Goal: Task Accomplishment & Management: Manage account settings

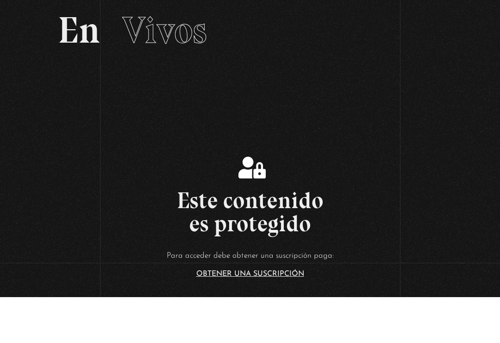
scroll to position [54, 0]
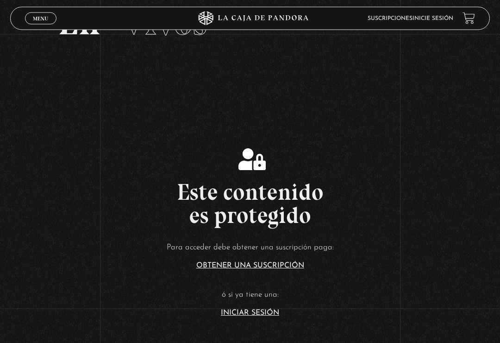
click at [271, 314] on article "Para acceder debe obtener una suscripción paga: Obtener una suscripción ó si ya…" at bounding box center [250, 278] width 500 height 75
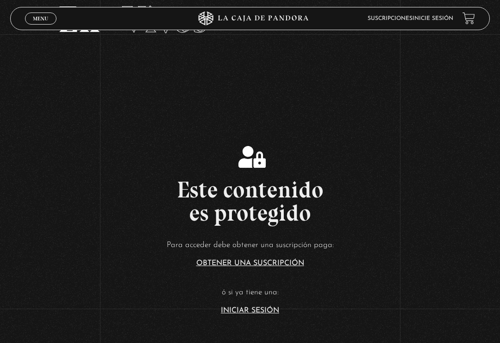
click at [267, 311] on article "Para acceder debe obtener una suscripción paga: Obtener una suscripción ó si ya…" at bounding box center [250, 275] width 500 height 75
click at [283, 328] on section "Este contenido es protegido Para acceder debe obtener una suscripción paga: Obt…" at bounding box center [250, 221] width 500 height 274
click at [267, 314] on link "Iniciar Sesión" at bounding box center [250, 310] width 58 height 7
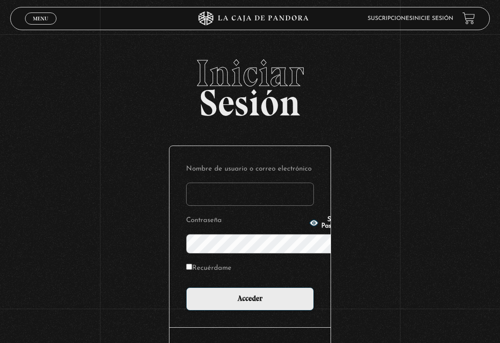
type input "brentvans20@gmail.com"
click at [250, 287] on input "Acceder" at bounding box center [250, 298] width 128 height 23
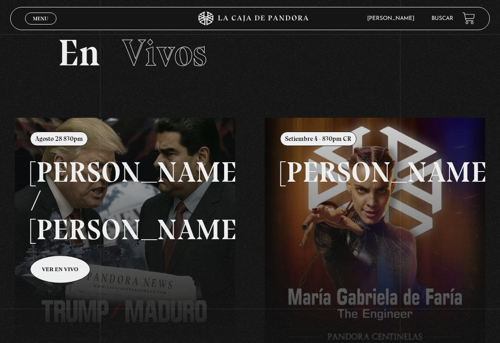
scroll to position [20, 0]
